Goal: Transaction & Acquisition: Purchase product/service

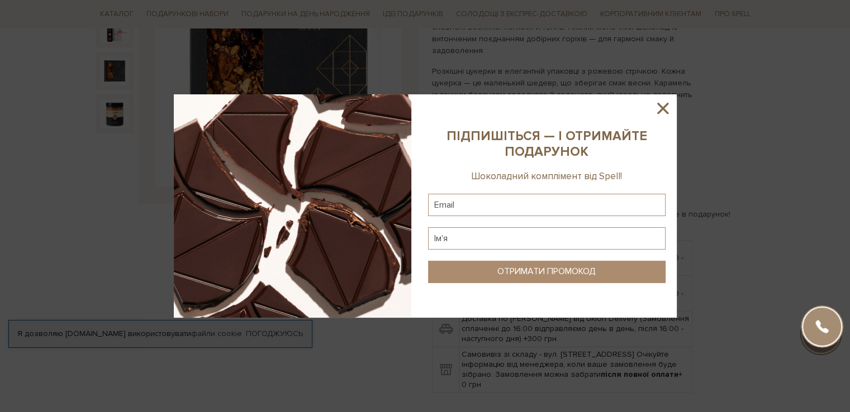
scroll to position [56, 0]
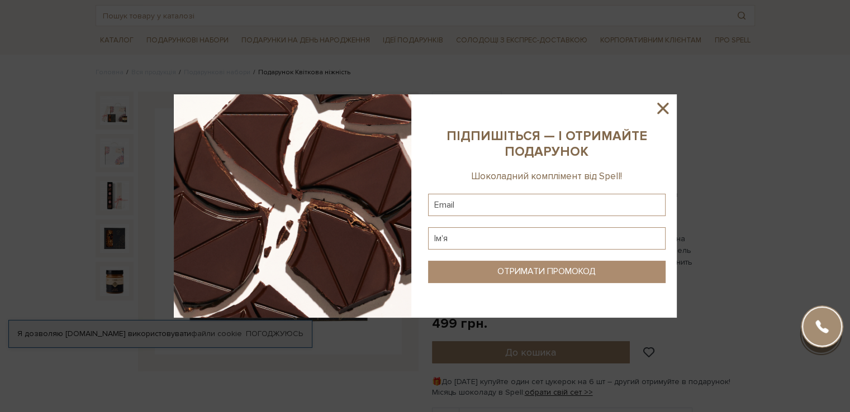
click at [659, 107] on icon at bounding box center [662, 108] width 19 height 19
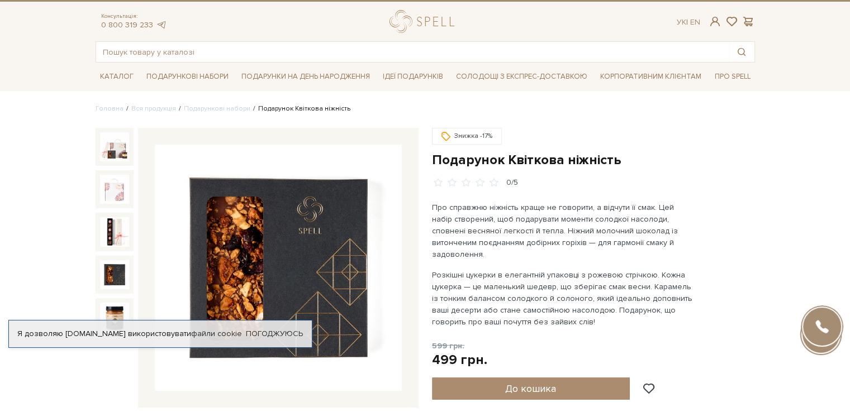
scroll to position [0, 0]
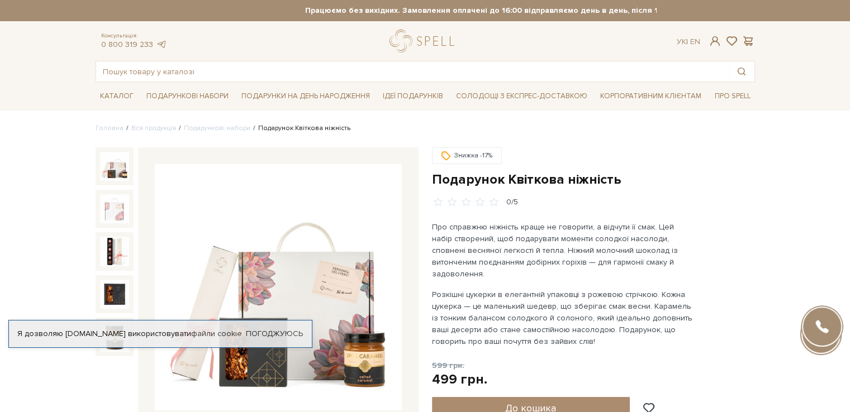
click at [111, 175] on img at bounding box center [114, 166] width 29 height 29
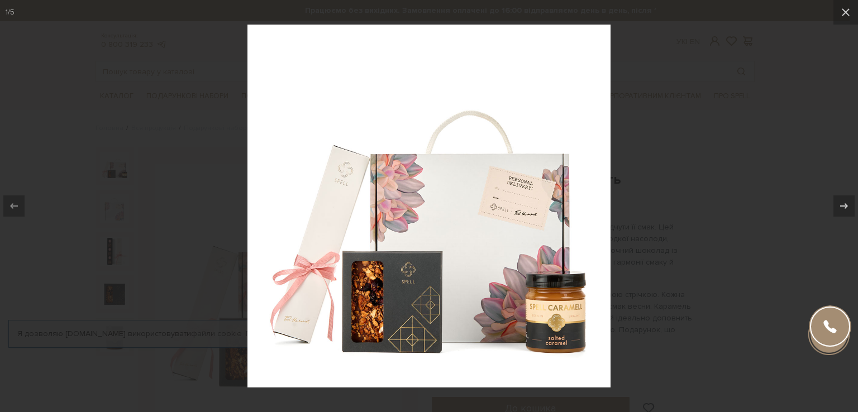
click at [347, 199] on img at bounding box center [429, 206] width 363 height 363
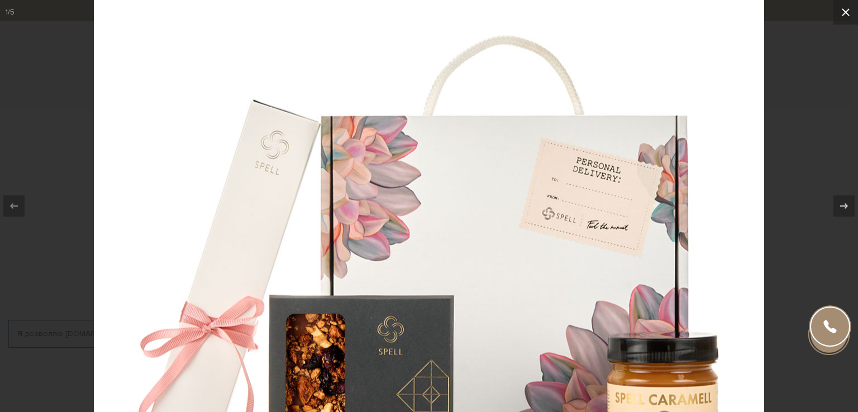
click at [848, 11] on icon at bounding box center [846, 12] width 8 height 8
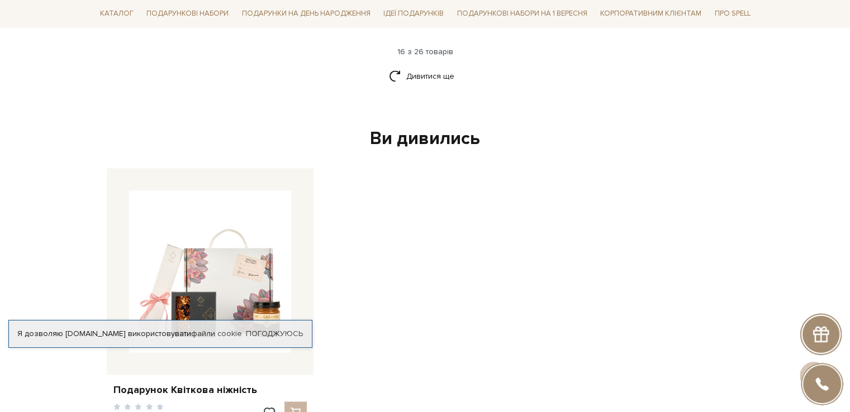
scroll to position [1621, 0]
